Goal: Information Seeking & Learning: Check status

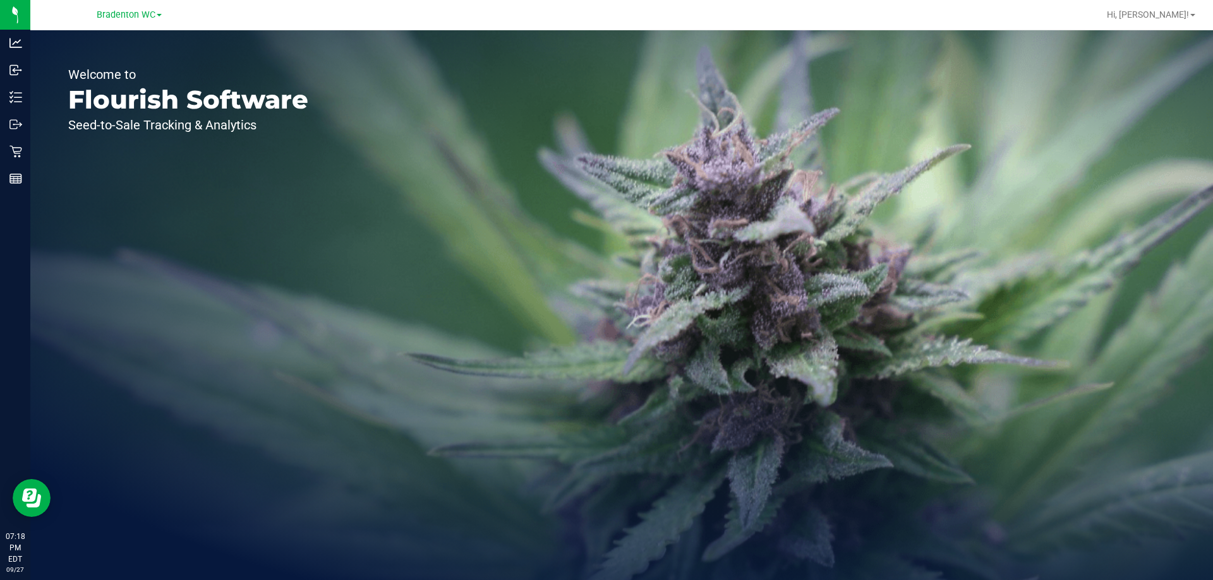
click at [109, 7] on div "Bradenton WC" at bounding box center [129, 14] width 65 height 15
click at [119, 15] on span "Bradenton WC" at bounding box center [126, 14] width 59 height 11
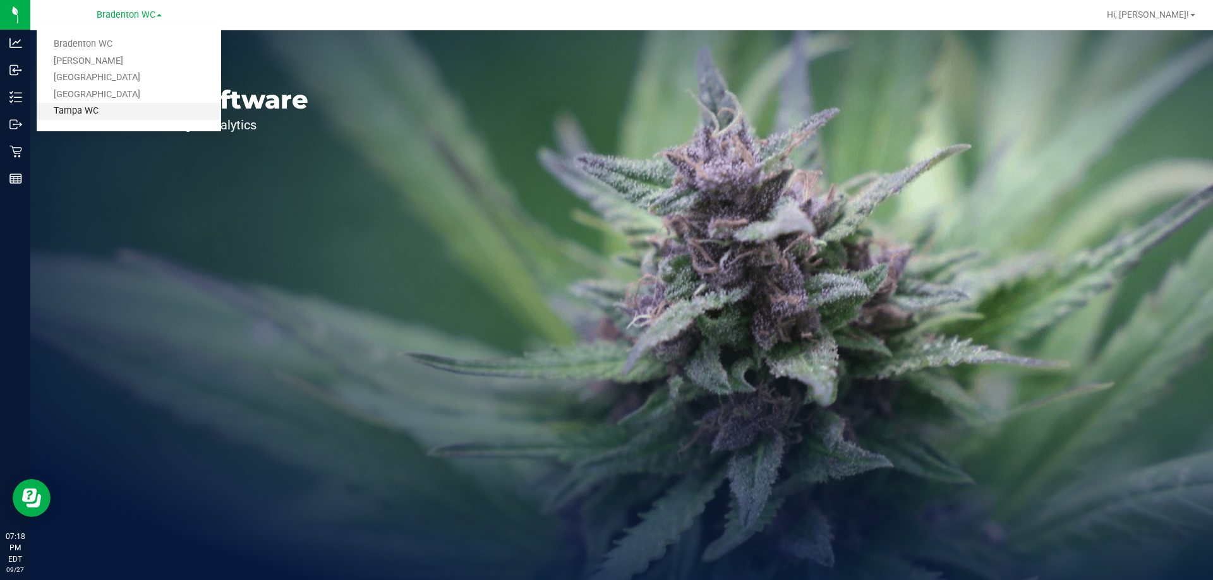
click at [96, 109] on link "Tampa WC" at bounding box center [129, 111] width 184 height 17
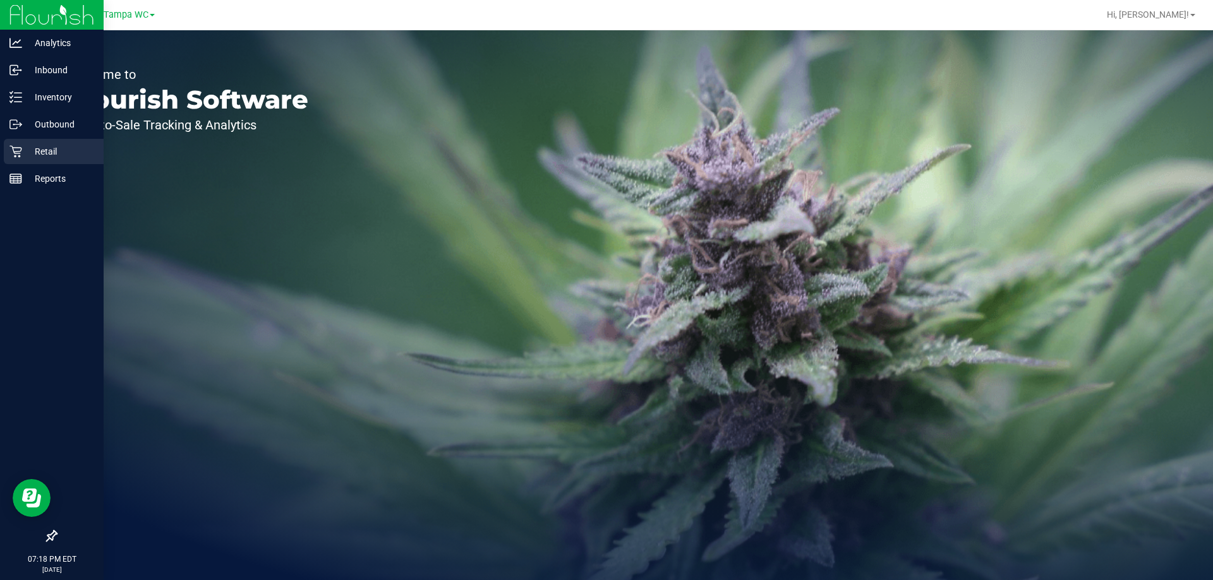
click at [32, 152] on p "Retail" at bounding box center [60, 151] width 76 height 15
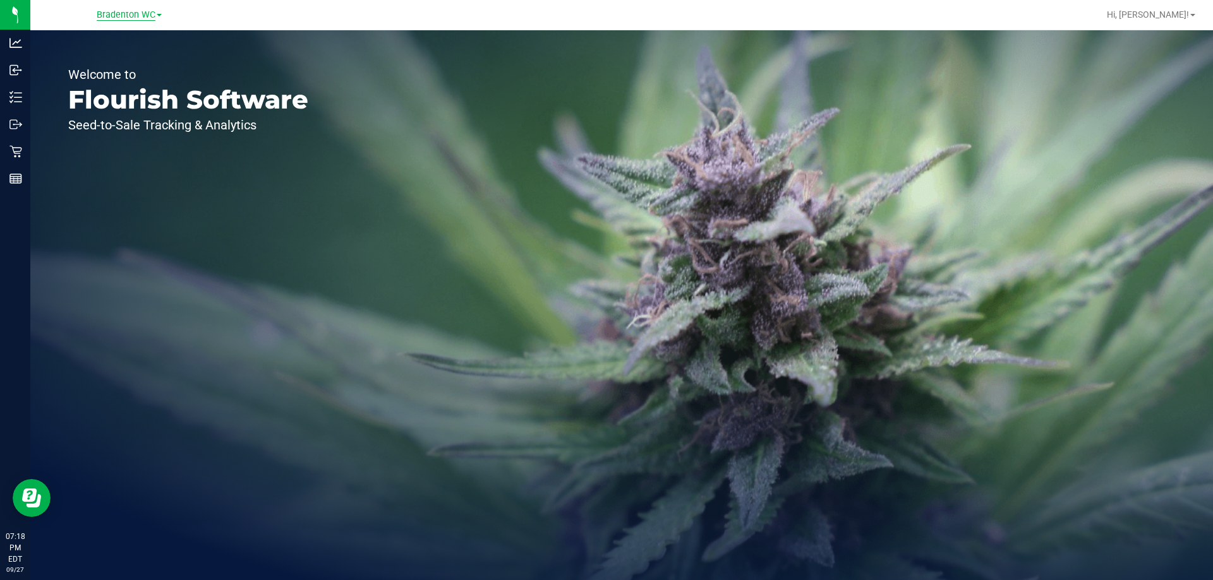
click at [145, 11] on span "Bradenton WC" at bounding box center [126, 14] width 59 height 11
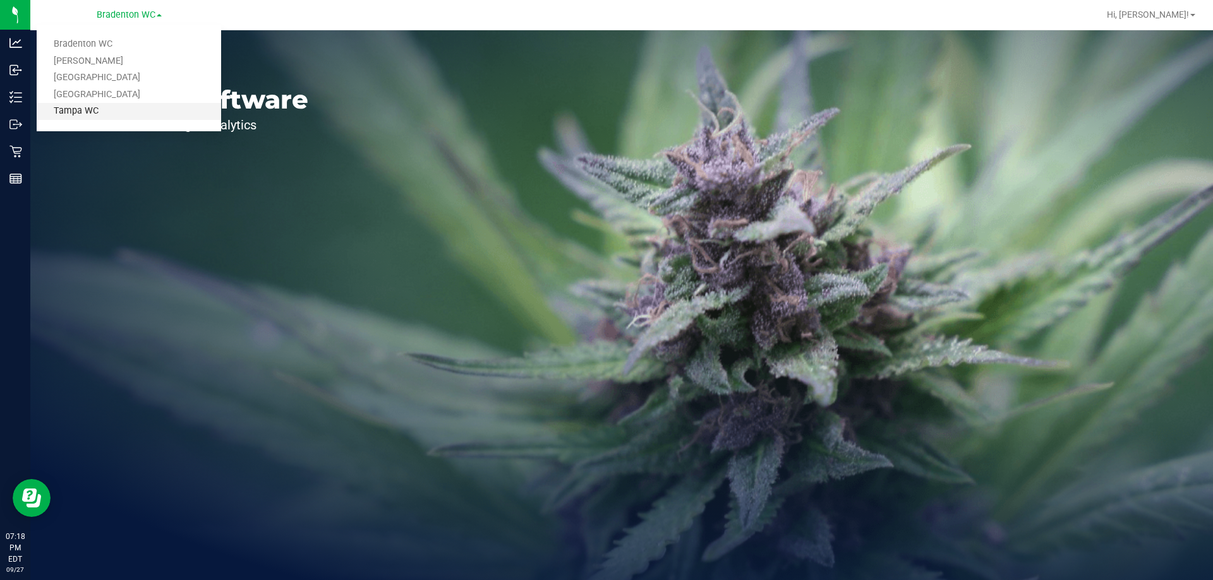
click at [97, 106] on link "Tampa WC" at bounding box center [129, 111] width 184 height 17
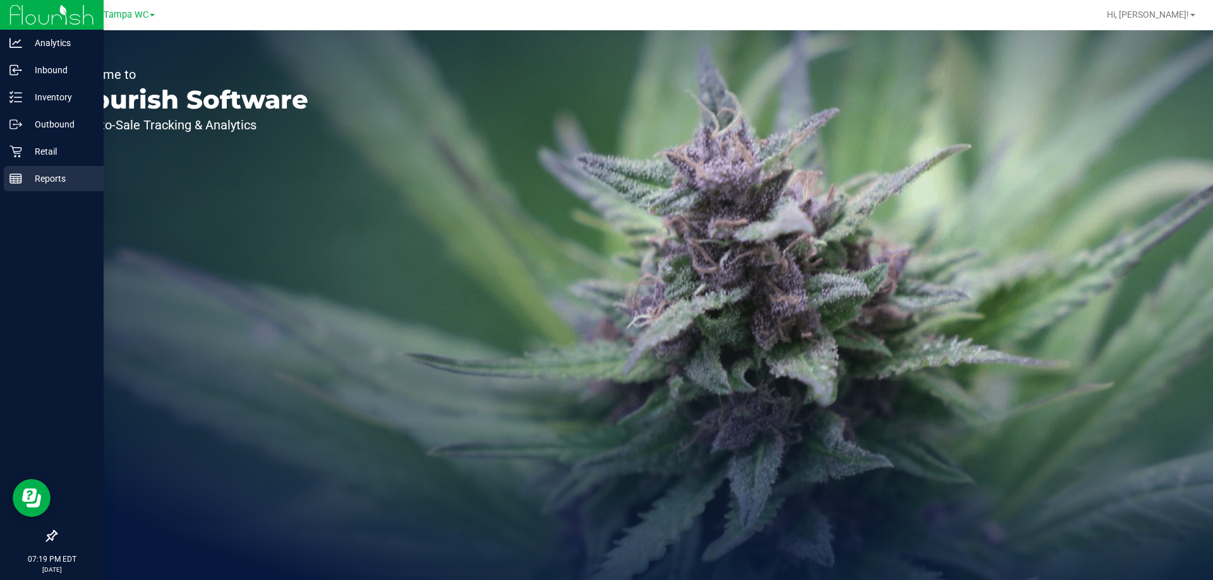
click at [24, 177] on p "Reports" at bounding box center [60, 178] width 76 height 15
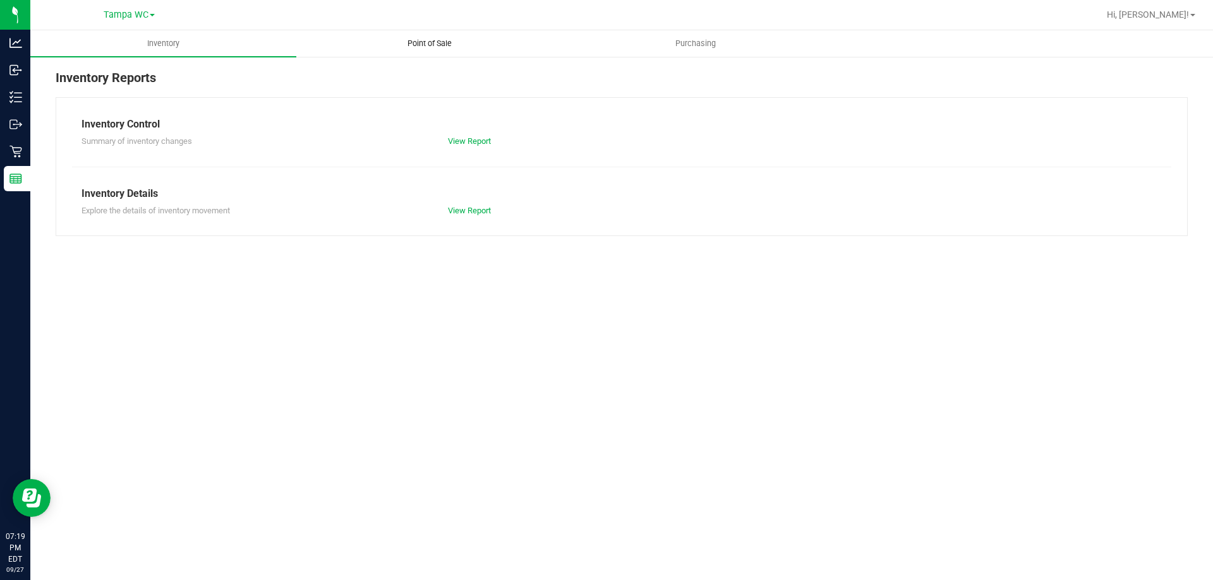
click at [433, 39] on span "Point of Sale" at bounding box center [429, 43] width 78 height 11
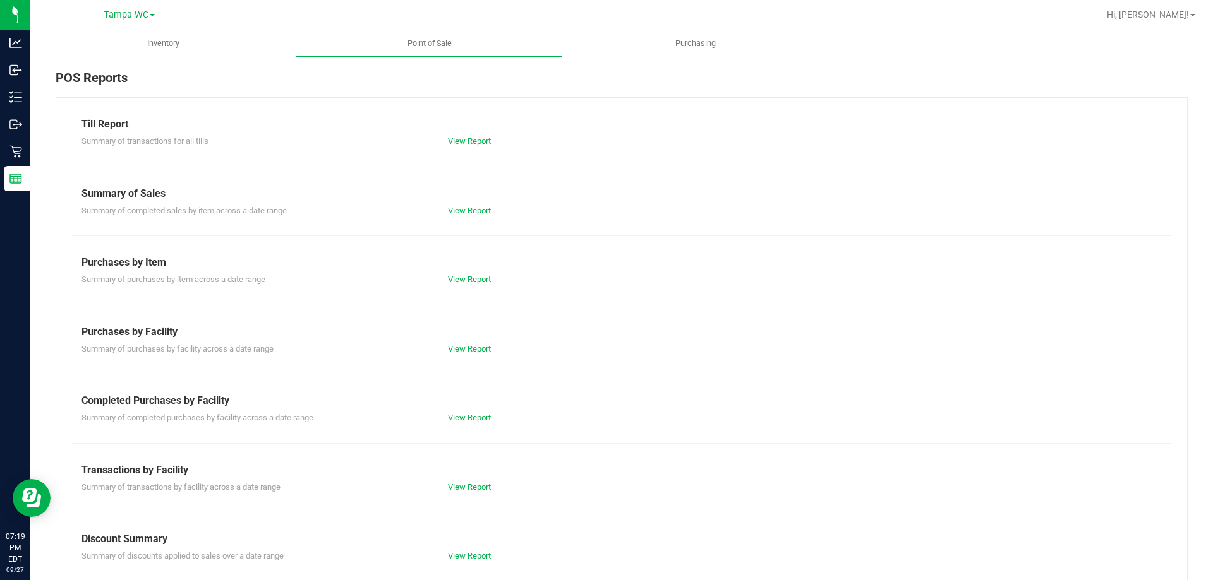
click at [466, 147] on div "View Report" at bounding box center [621, 141] width 366 height 13
click at [467, 143] on link "View Report" at bounding box center [469, 140] width 43 height 9
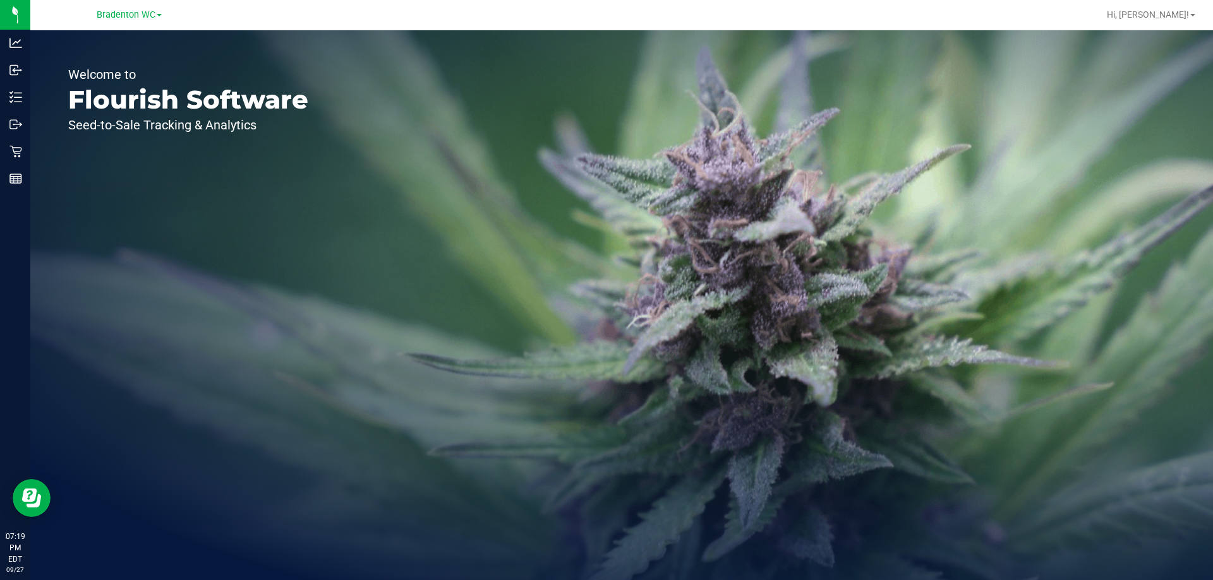
click at [110, 8] on div "Bradenton WC" at bounding box center [129, 14] width 65 height 15
click at [112, 8] on div "Bradenton WC" at bounding box center [129, 14] width 65 height 15
click at [112, 14] on span "Bradenton WC" at bounding box center [126, 14] width 59 height 11
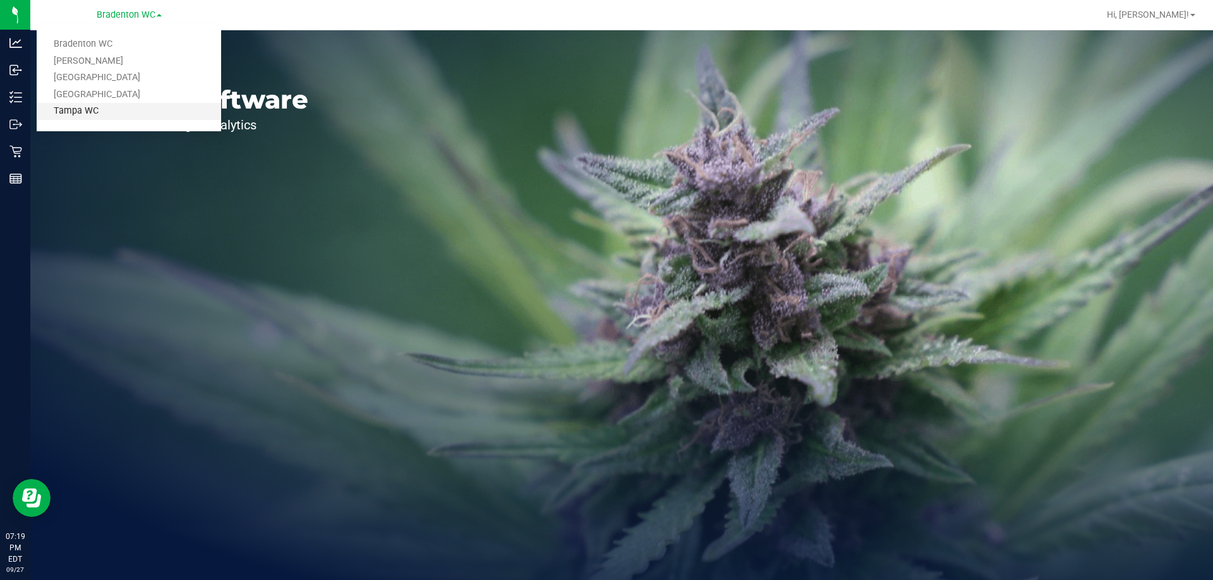
click at [98, 108] on link "Tampa WC" at bounding box center [129, 111] width 184 height 17
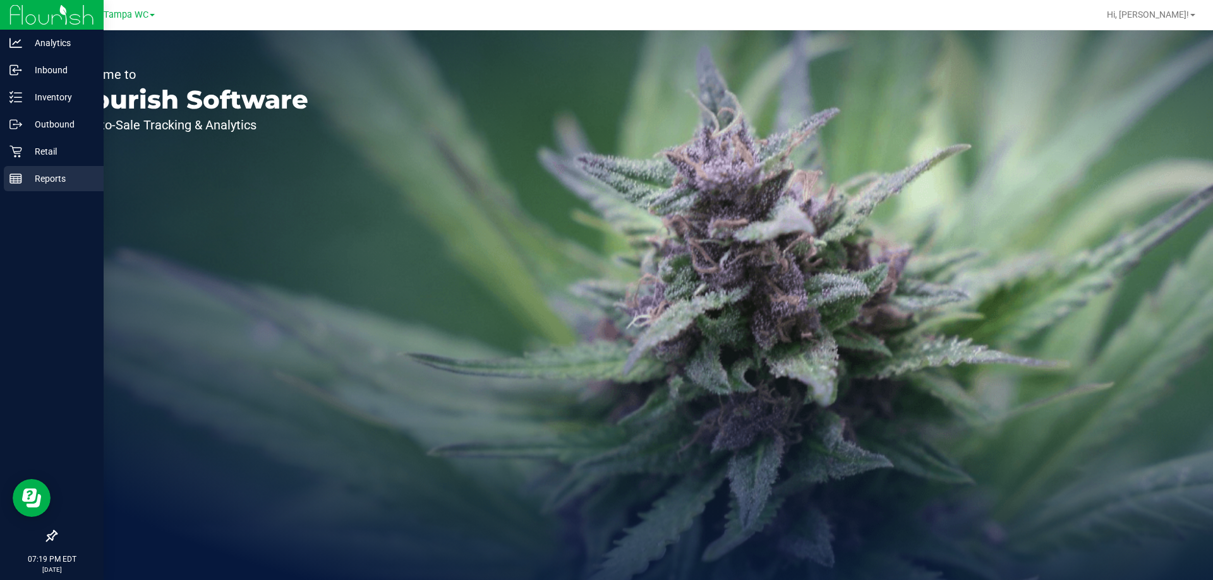
click at [23, 177] on p "Reports" at bounding box center [60, 178] width 76 height 15
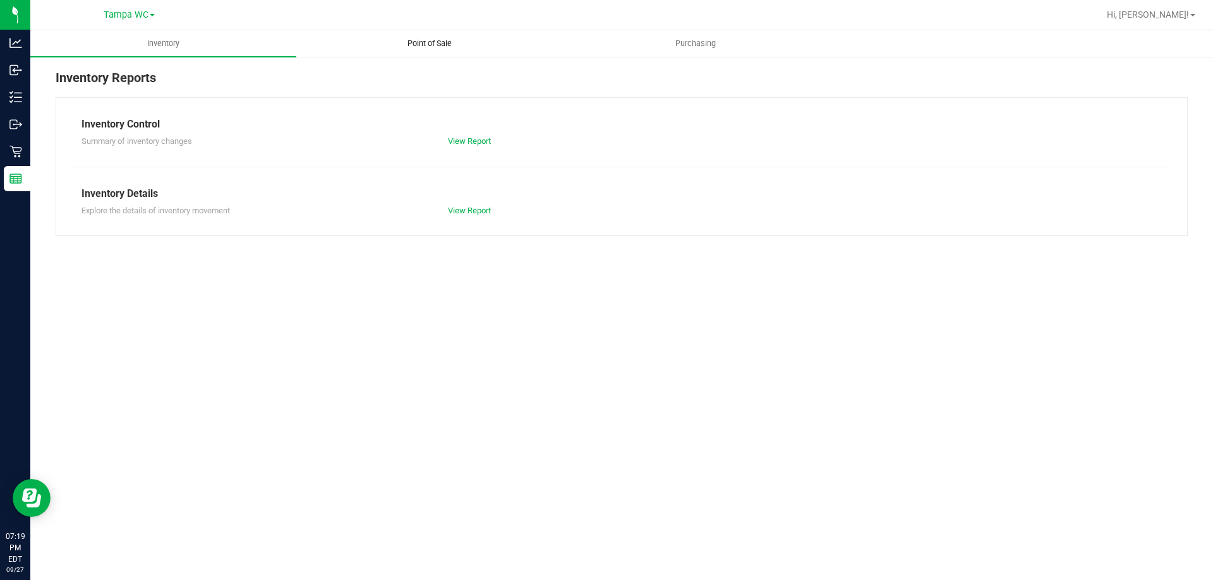
click at [421, 44] on span "Point of Sale" at bounding box center [429, 43] width 78 height 11
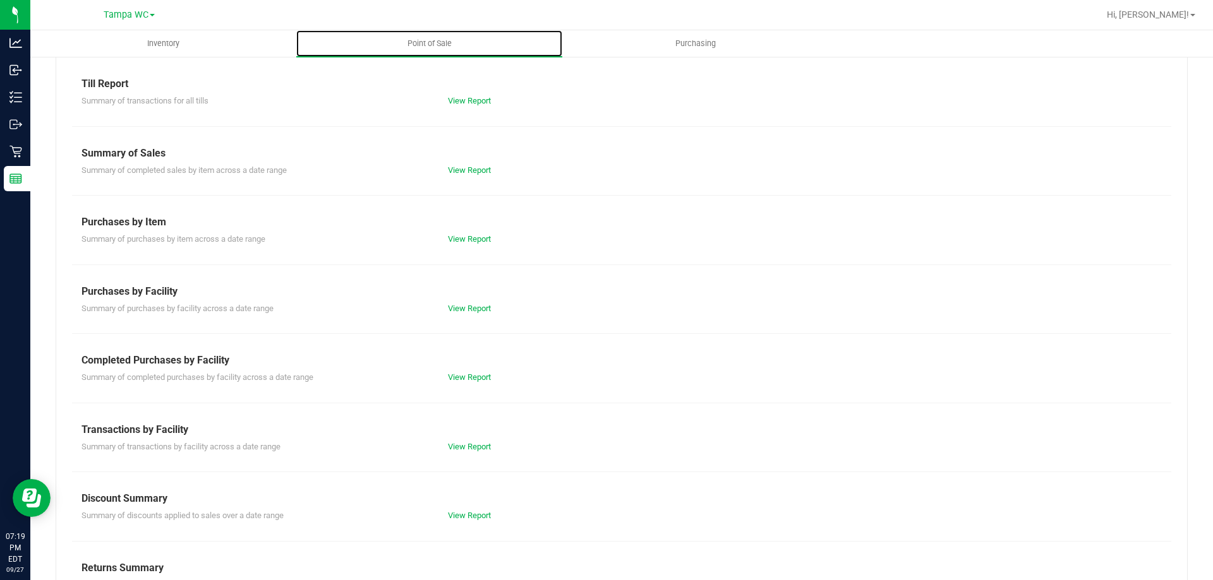
scroll to position [83, 0]
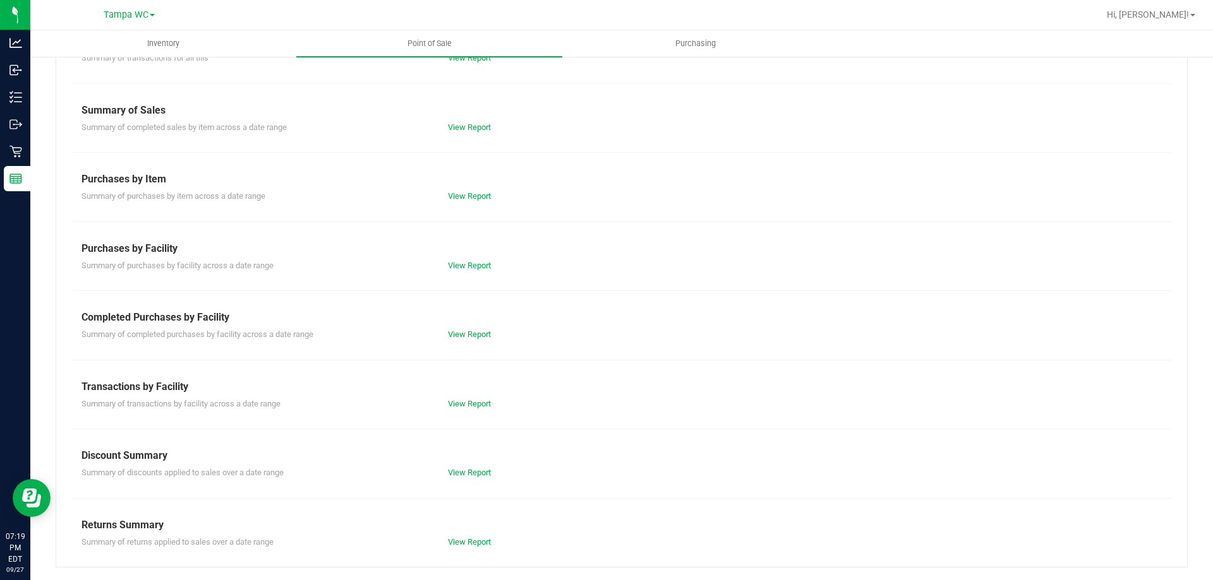
click at [472, 343] on div "Till Report Summary of transactions for all tills View Report Summary of Sales …" at bounding box center [622, 291] width 1132 height 554
click at [470, 335] on link "View Report" at bounding box center [469, 334] width 43 height 9
